Goal: Find contact information: Find contact information

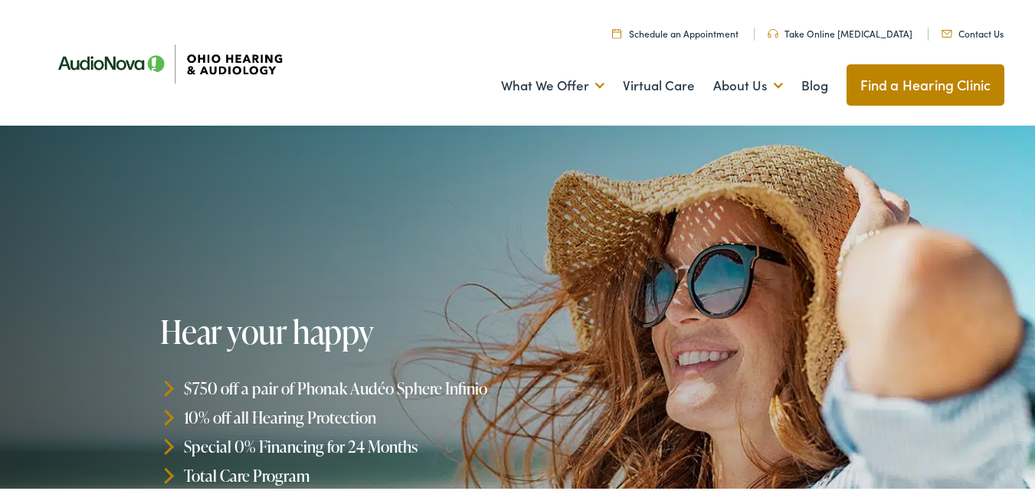
click at [976, 31] on link "Contact Us" at bounding box center [972, 30] width 62 height 13
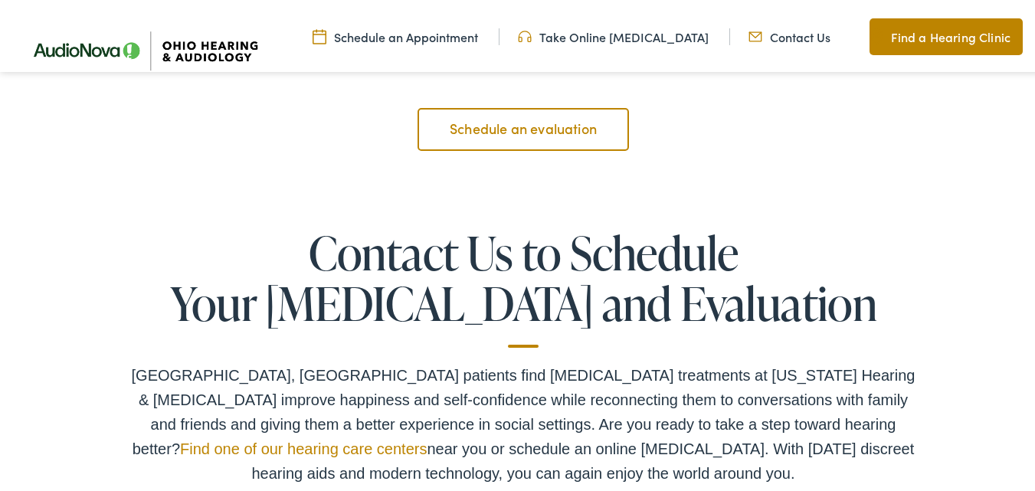
scroll to position [2680, 0]
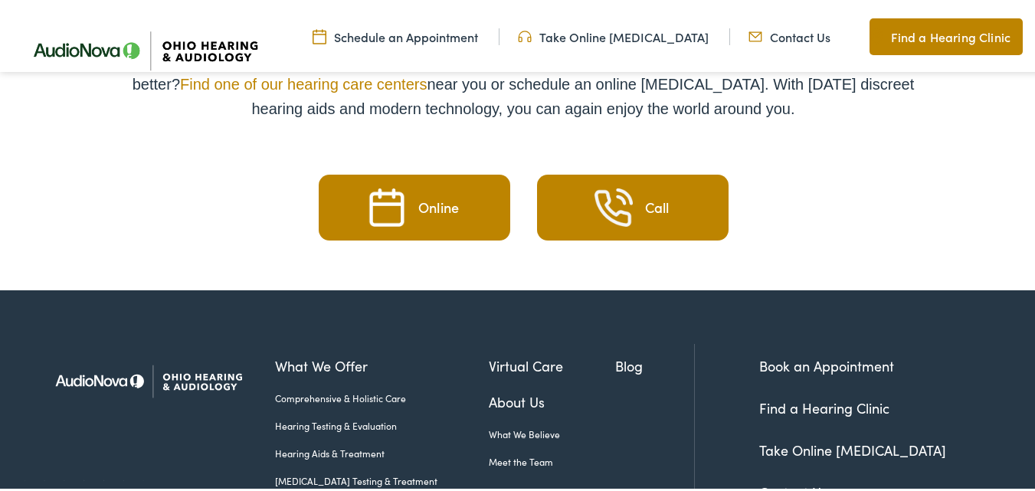
scroll to position [2929, 0]
